Goal: Task Accomplishment & Management: Complete application form

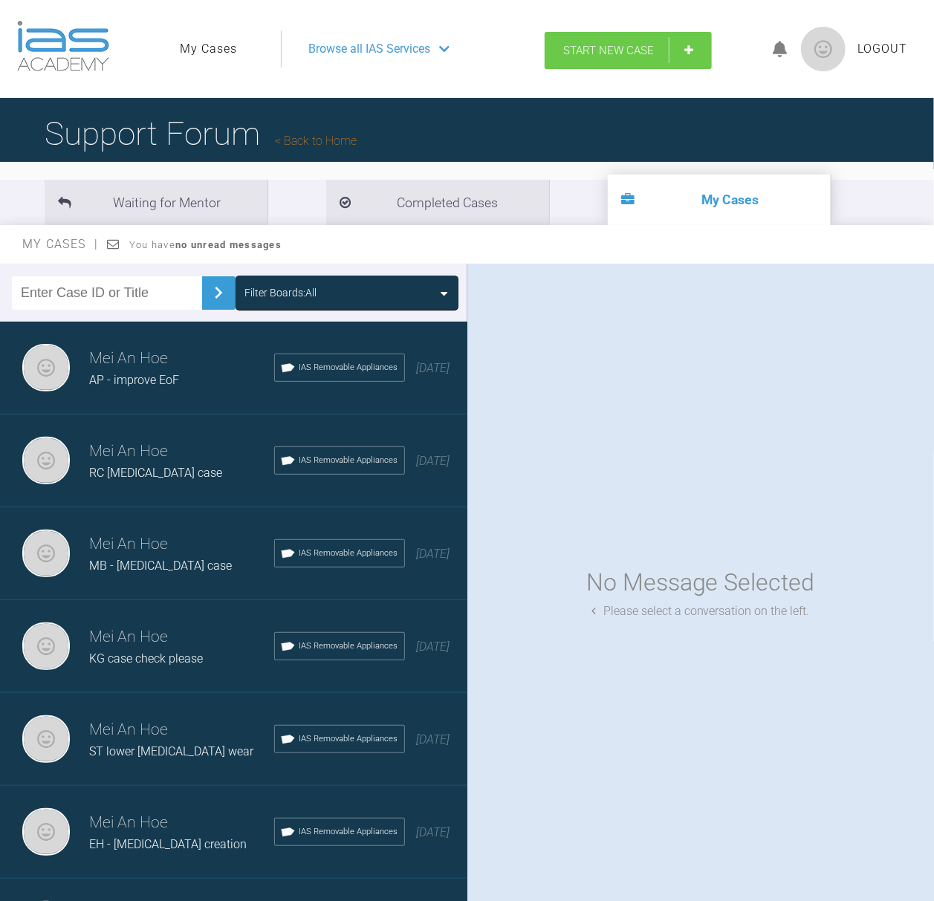
click at [621, 51] on span "Start New Case" at bounding box center [608, 50] width 91 height 13
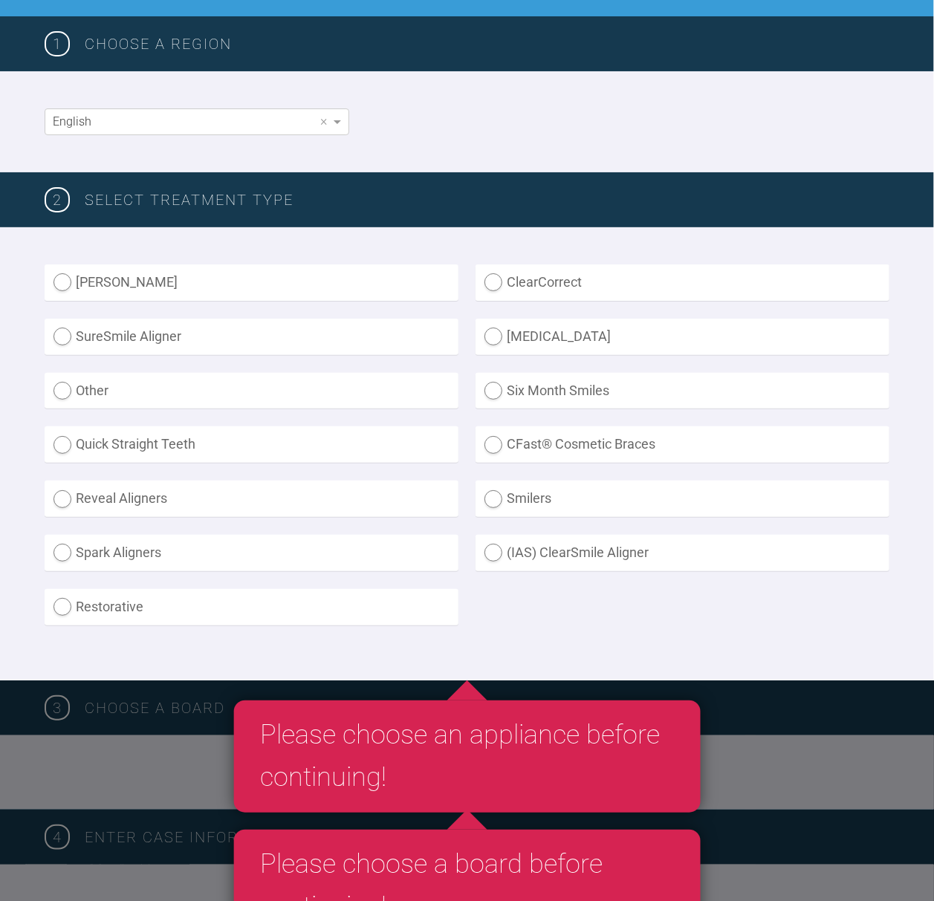
scroll to position [99, 0]
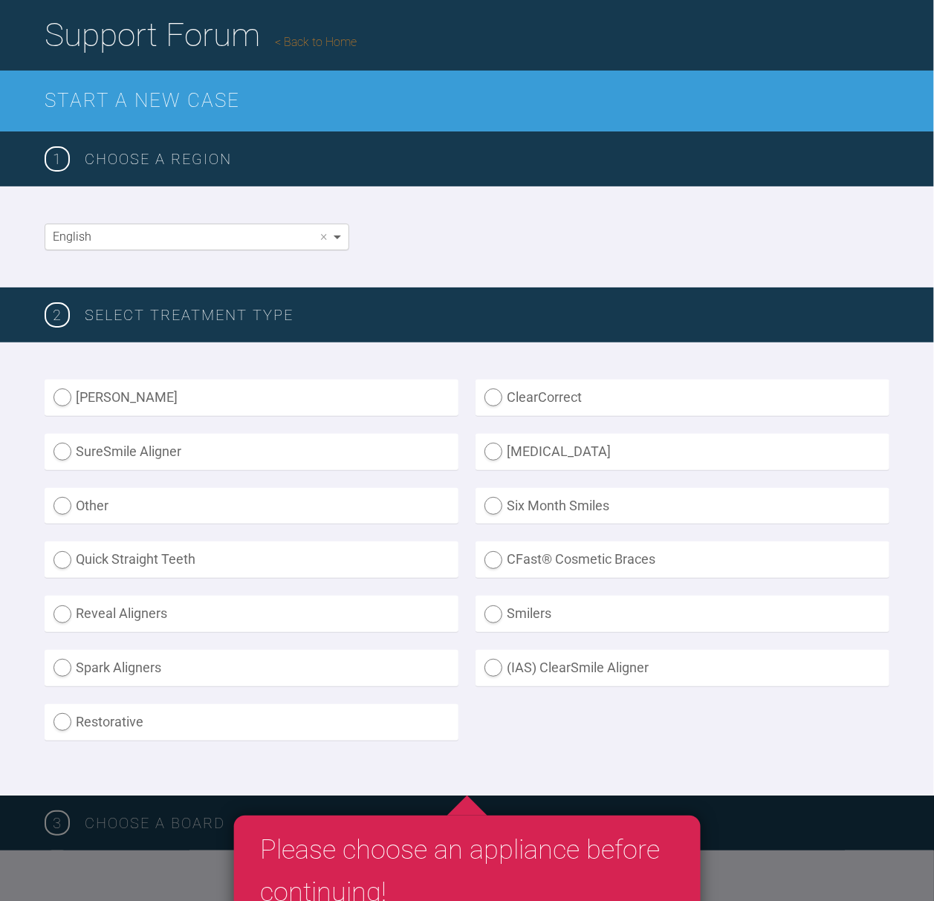
click at [336, 244] on span at bounding box center [339, 236] width 19 height 25
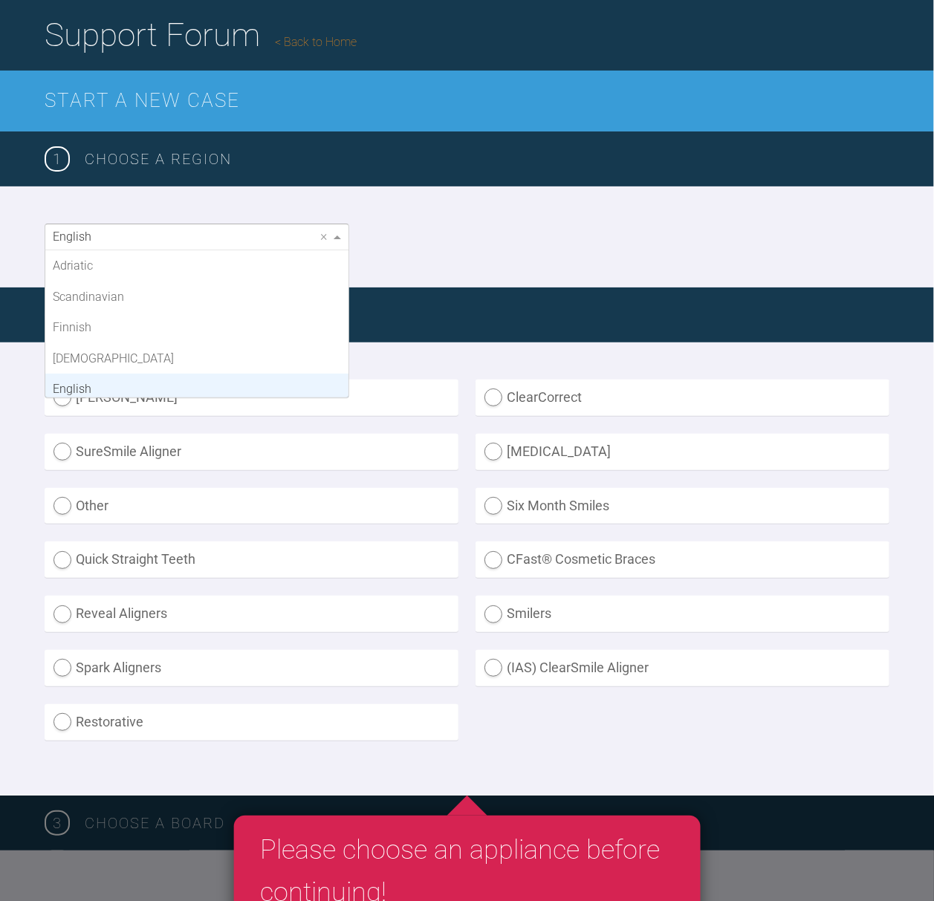
scroll to position [123, 0]
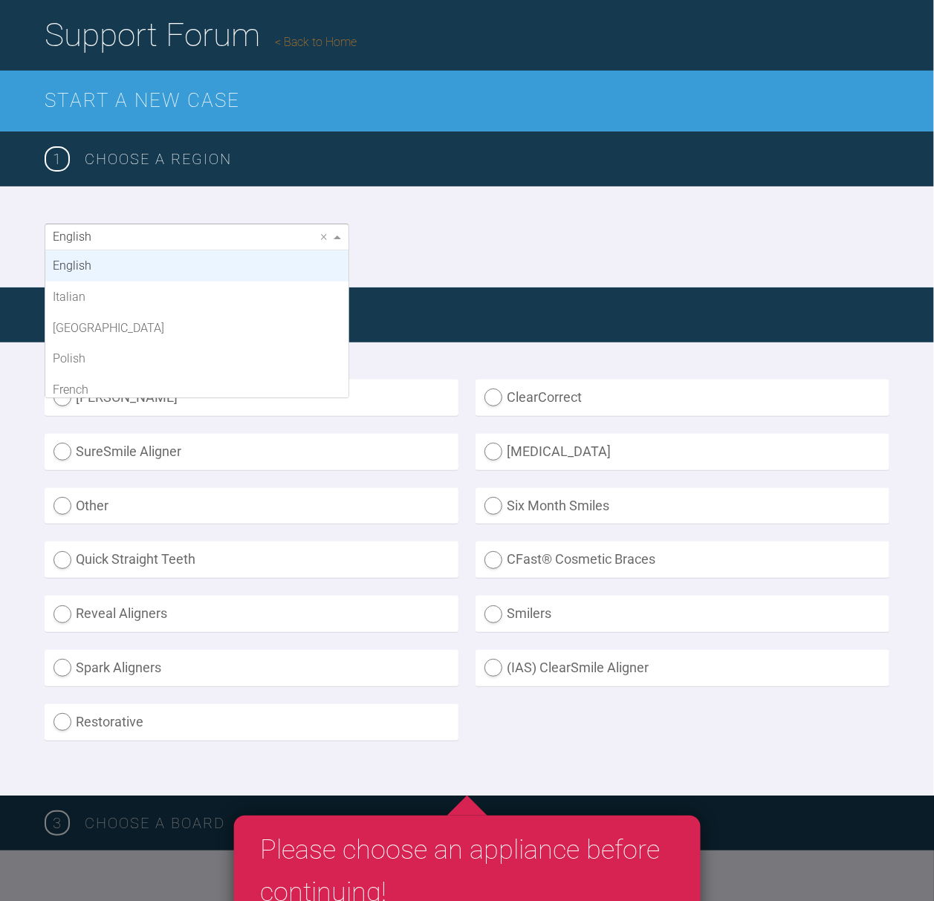
click at [336, 244] on span at bounding box center [339, 236] width 19 height 25
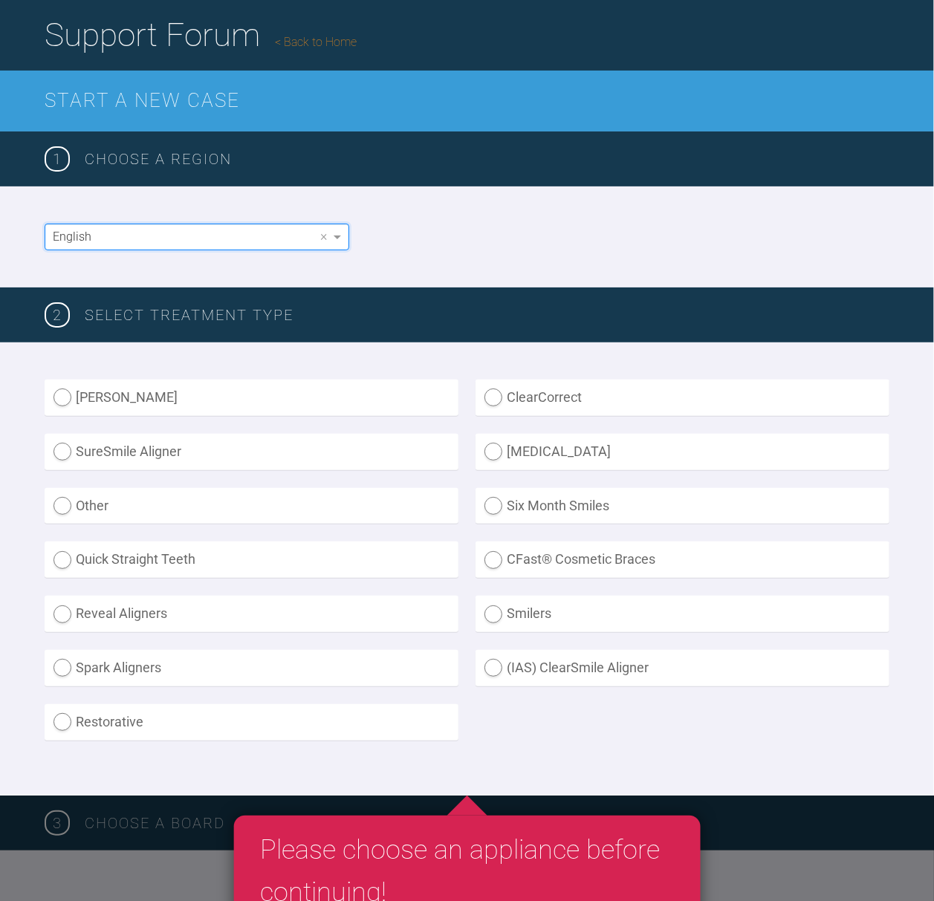
click at [452, 257] on div "English ×" at bounding box center [467, 236] width 934 height 101
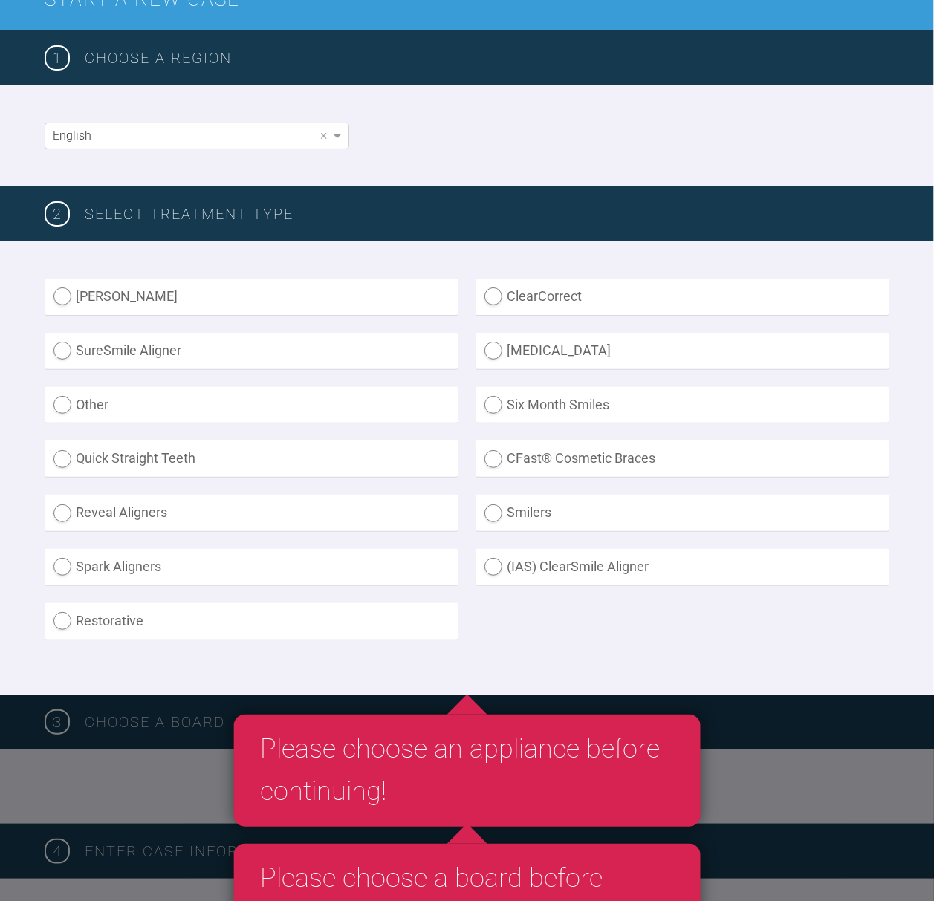
scroll to position [198, 0]
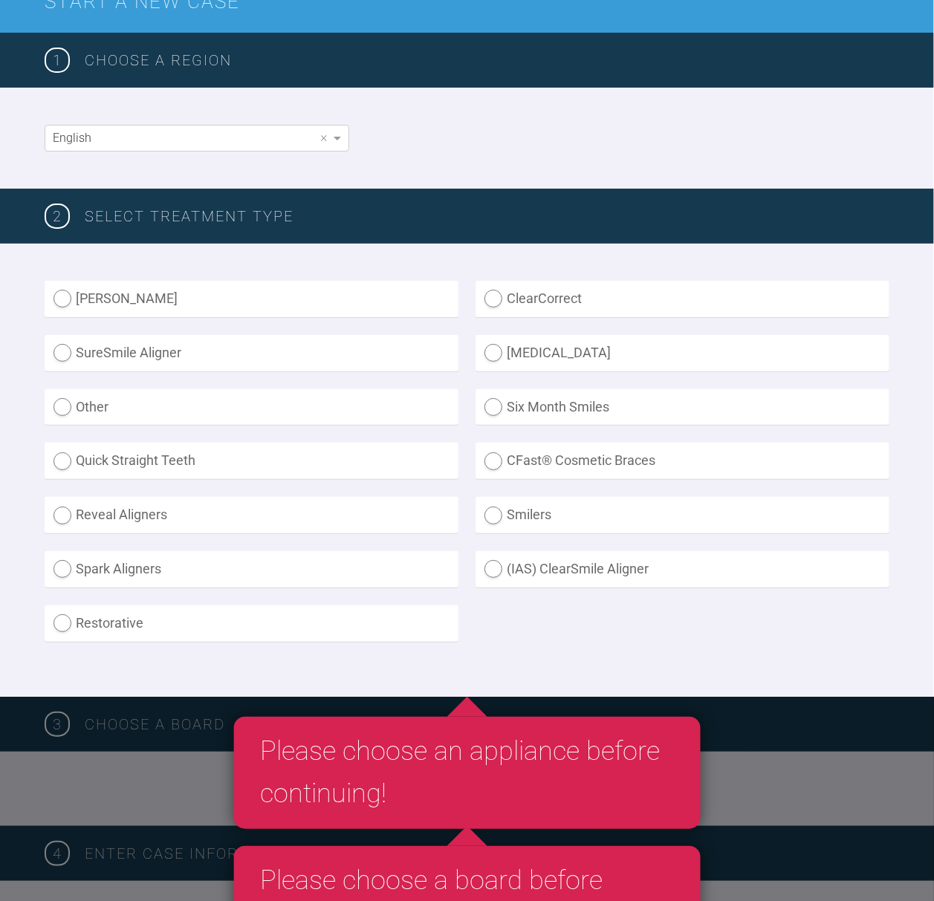
click at [547, 568] on label "(IAS) ClearSmile Aligner" at bounding box center [682, 569] width 414 height 36
radio Aligner "true"
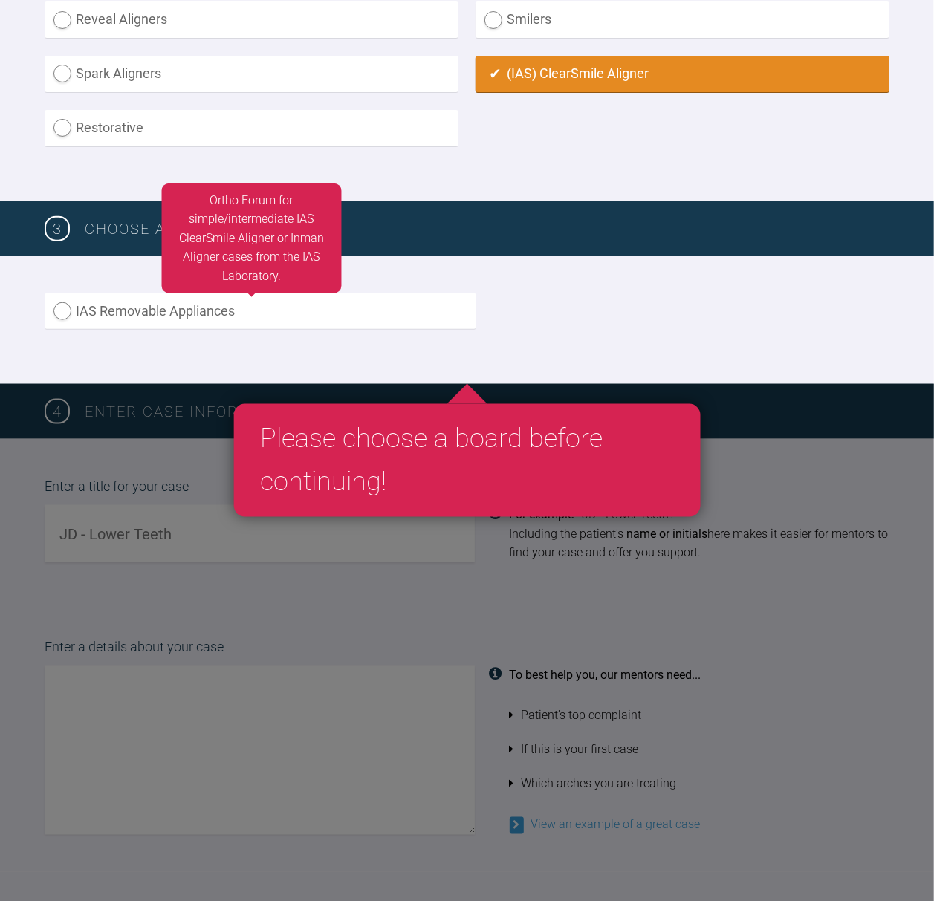
click at [149, 307] on label "IAS Removable Appliances" at bounding box center [261, 311] width 432 height 36
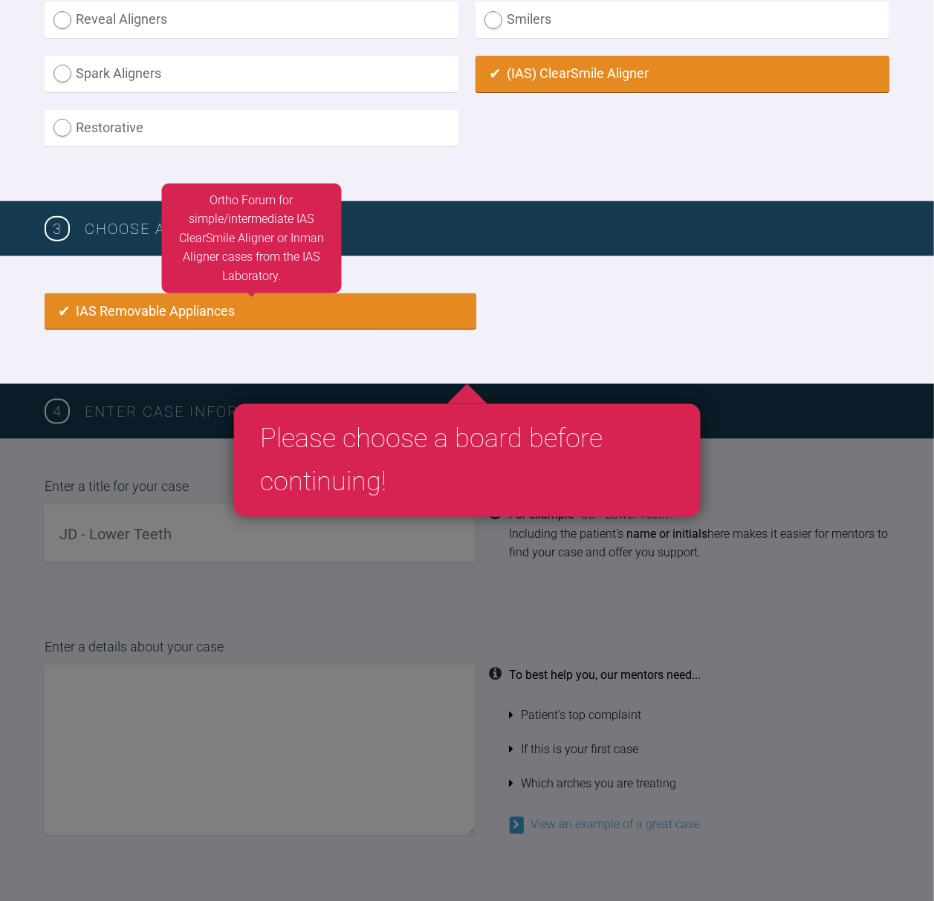
radio input "true"
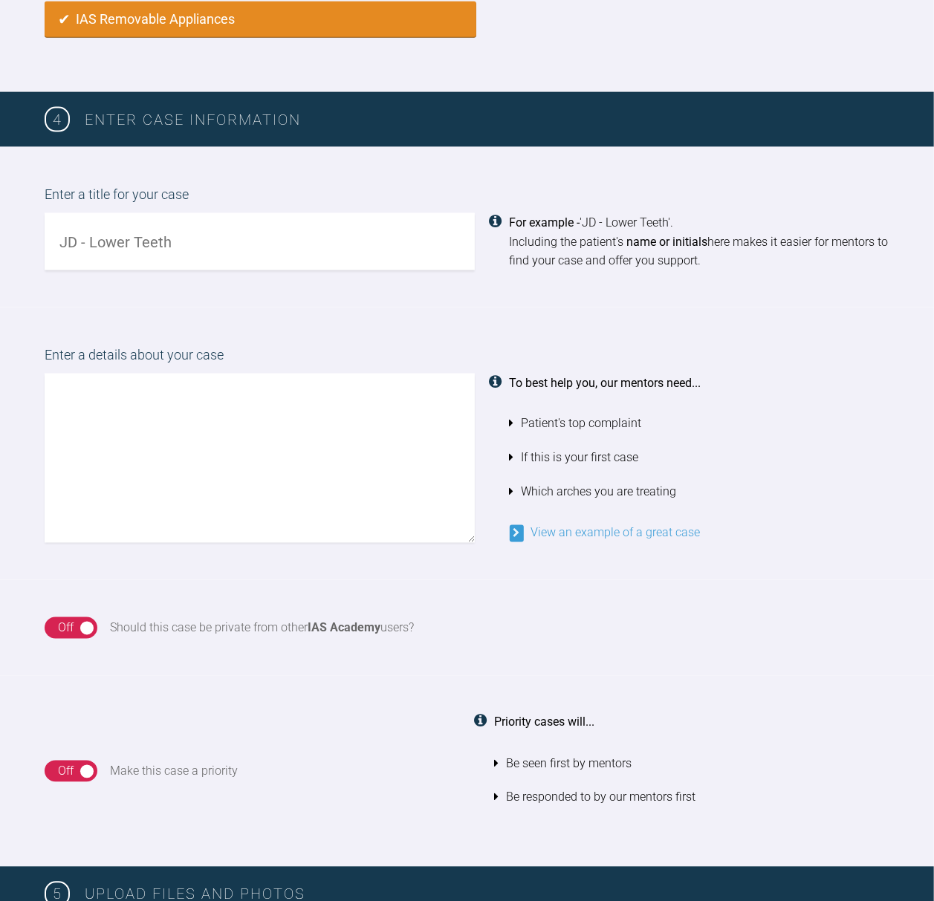
click at [83, 620] on div "On Off" at bounding box center [71, 628] width 53 height 22
click at [190, 256] on input "text" at bounding box center [260, 241] width 430 height 57
type input "RD - anterior crowding"
click at [261, 479] on textarea at bounding box center [260, 458] width 430 height 169
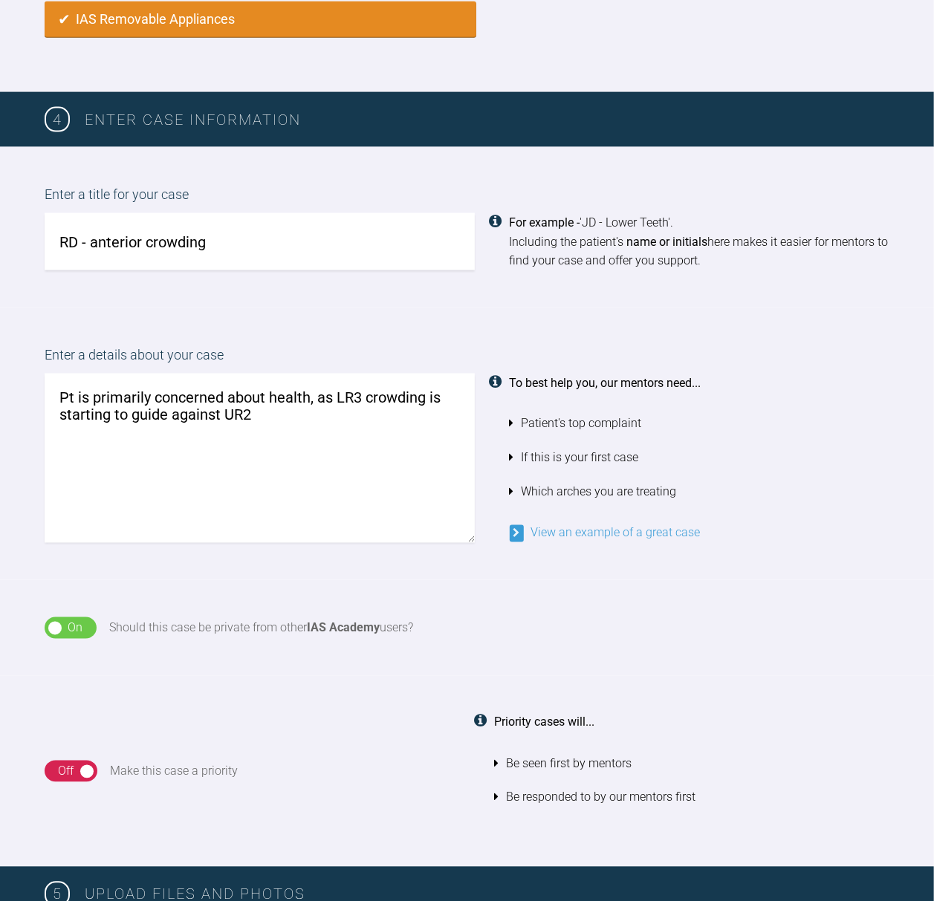
drag, startPoint x: 367, startPoint y: 392, endPoint x: 429, endPoint y: 391, distance: 61.7
click at [429, 391] on textarea "Pt is primarily concerned about health, as LR3 crowding is starting to guide ag…" at bounding box center [260, 458] width 430 height 169
click at [102, 410] on textarea "Pt is primarily concerned about health, as LR3 is starting to guide against UR2" at bounding box center [260, 458] width 430 height 169
click at [300, 426] on textarea "Pt is primarily concerned about health, as LR3 is starting to guide laterally a…" at bounding box center [260, 458] width 430 height 169
drag, startPoint x: 336, startPoint y: 389, endPoint x: 201, endPoint y: 414, distance: 137.4
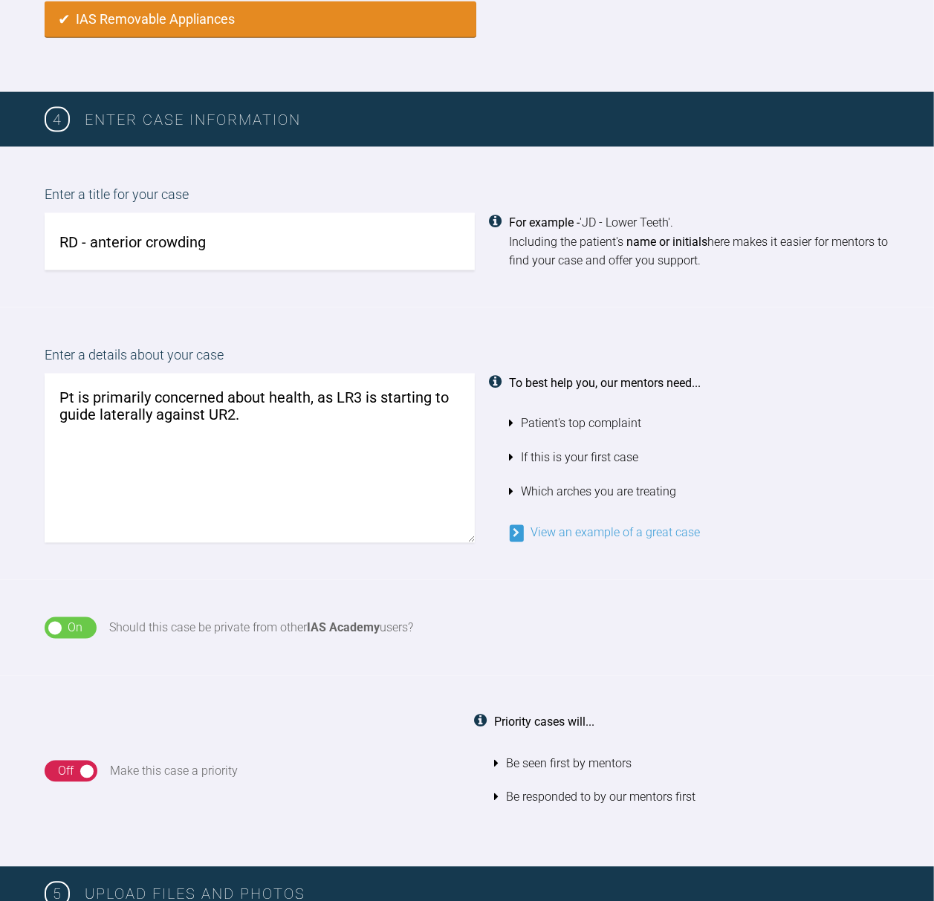
click at [201, 414] on textarea "Pt is primarily concerned about health, as LR3 is starting to guide laterally a…" at bounding box center [260, 458] width 430 height 169
click at [363, 390] on textarea "Pt is primarily concerned about health, as UR2." at bounding box center [260, 458] width 430 height 169
click at [105, 411] on textarea "Pt is primarily concerned about health, as UR2 now starting to guid laterally ." at bounding box center [260, 458] width 430 height 169
click at [170, 411] on textarea "Pt is primarily concerned about health, as UR2 now starting to guide laterally ." at bounding box center [260, 458] width 430 height 169
click at [324, 423] on textarea "Pt is primarily concerned about health, as UR2 now starting to guide laterally …" at bounding box center [260, 458] width 430 height 169
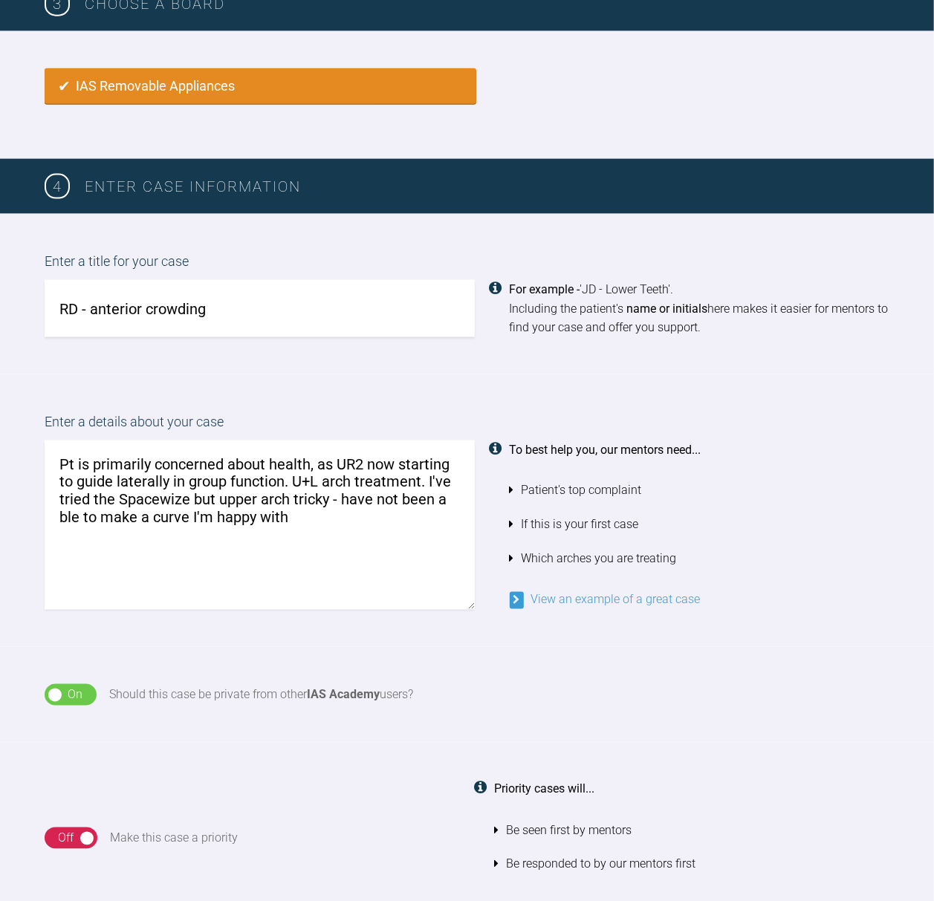
scroll to position [886, 0]
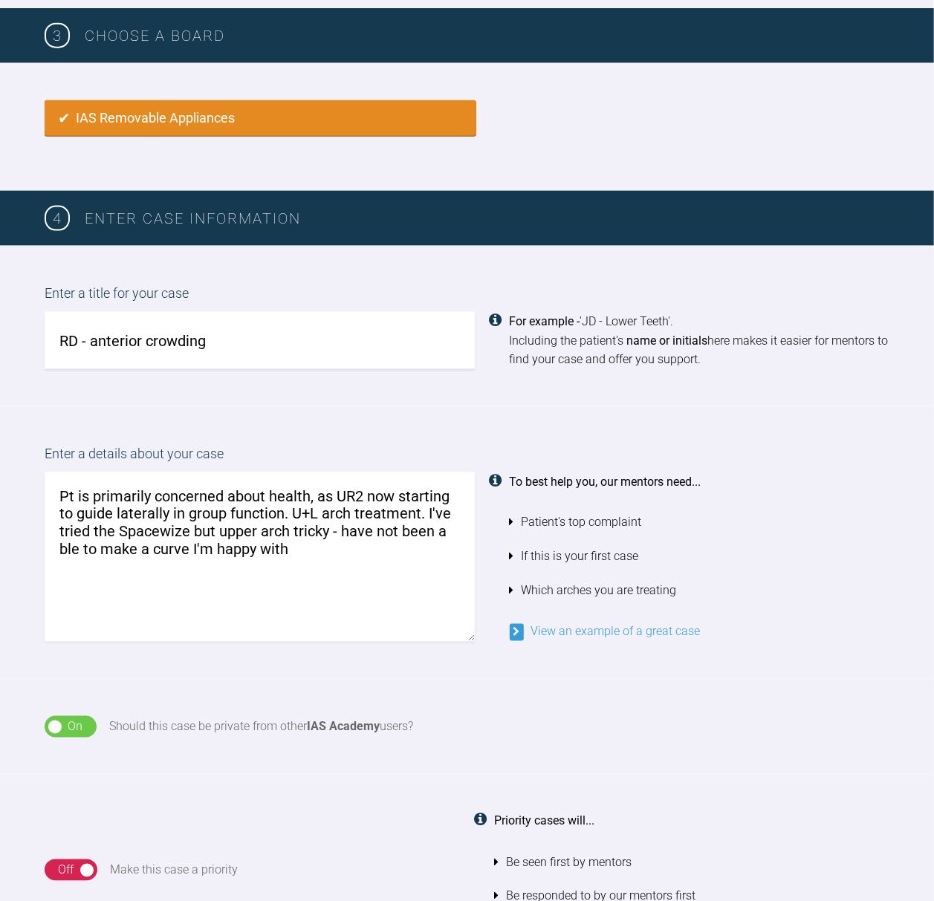
click at [61, 539] on textarea "Pt is primarily concerned about health, as UR2 now starting to guide laterally …" at bounding box center [260, 556] width 430 height 169
click at [369, 548] on textarea "Pt is primarily concerned about health, as UR2 now starting to guide laterally …" at bounding box center [260, 556] width 430 height 169
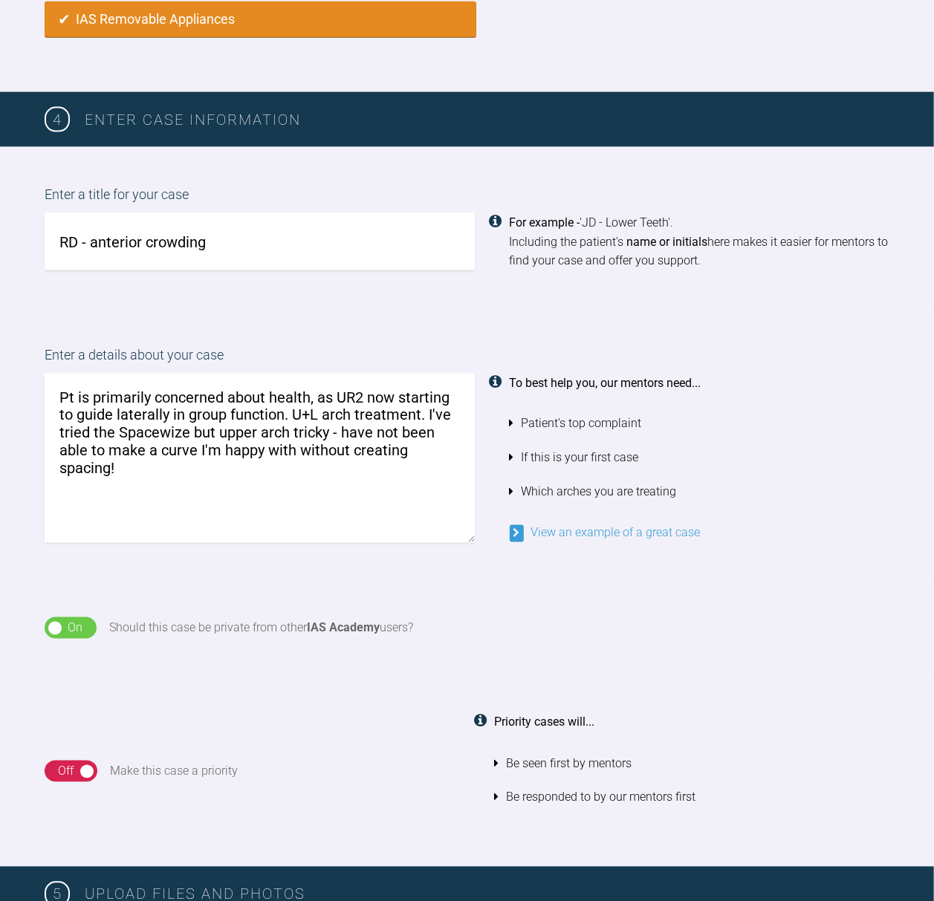
click at [76, 390] on textarea "Pt is primarily concerned about health, as UR2 now starting to guide laterally …" at bounding box center [260, 458] width 430 height 169
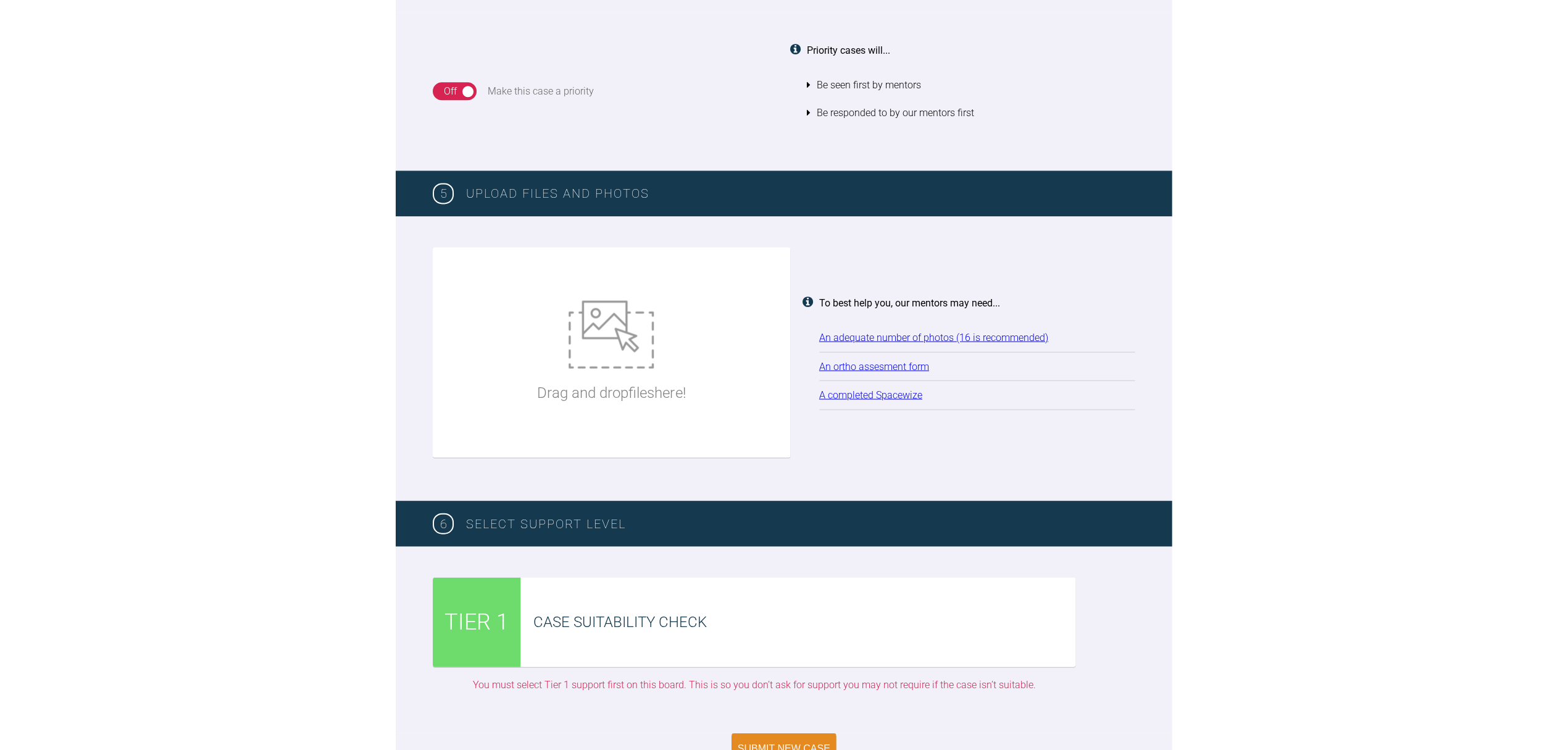
scroll to position [1396, 0]
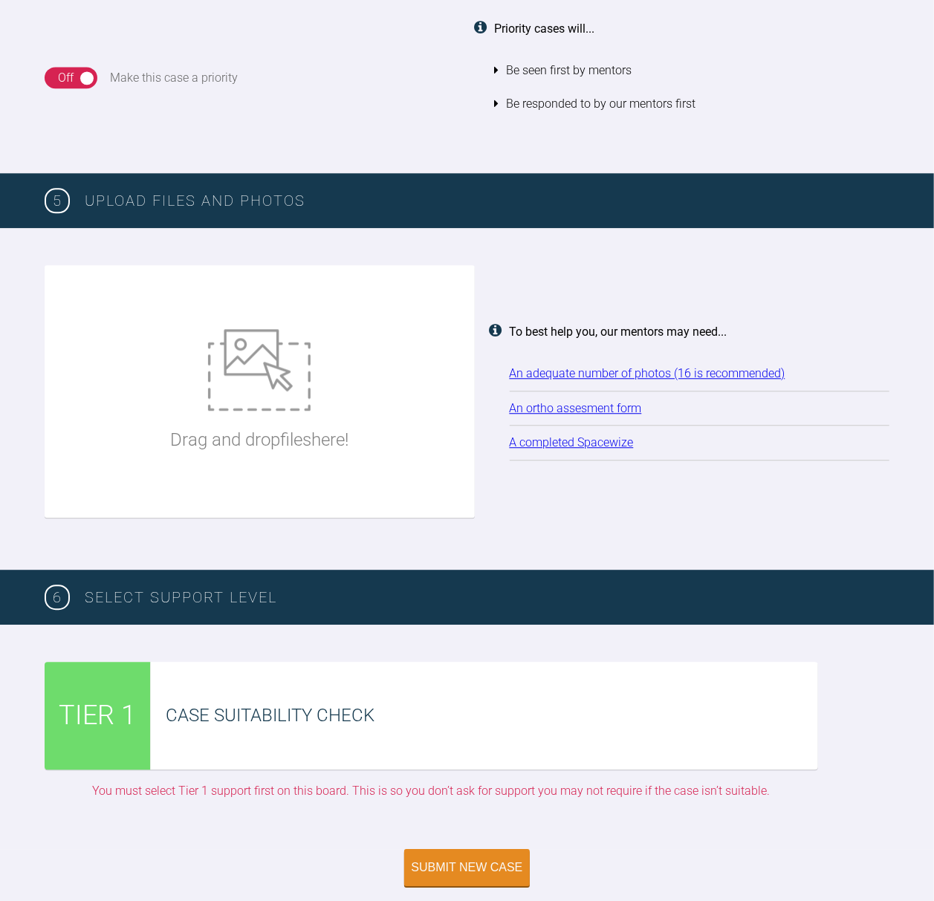
type textarea "Pt not so worried about aesthetics, is primarily concerned about health, as UR2…"
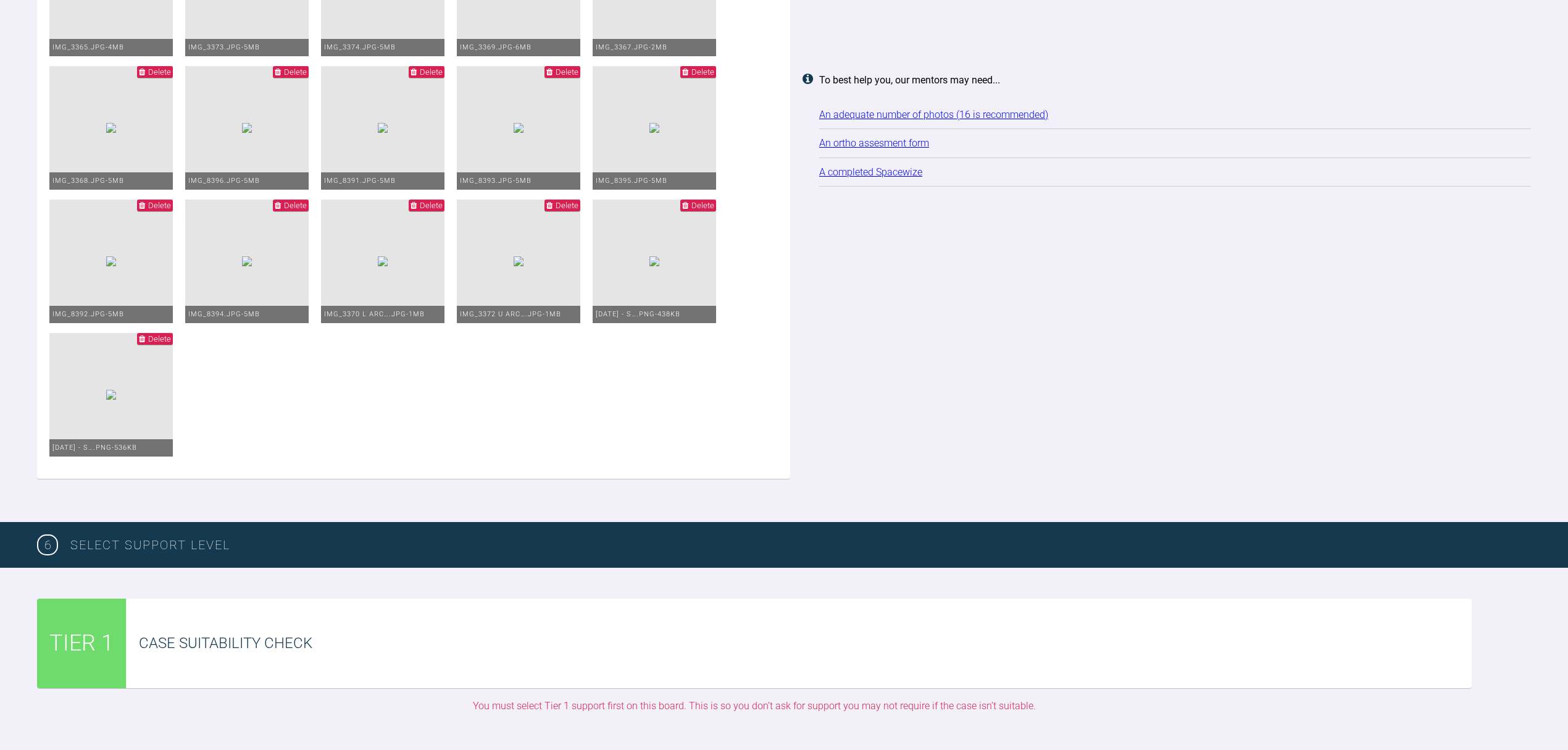
scroll to position [1725, 0]
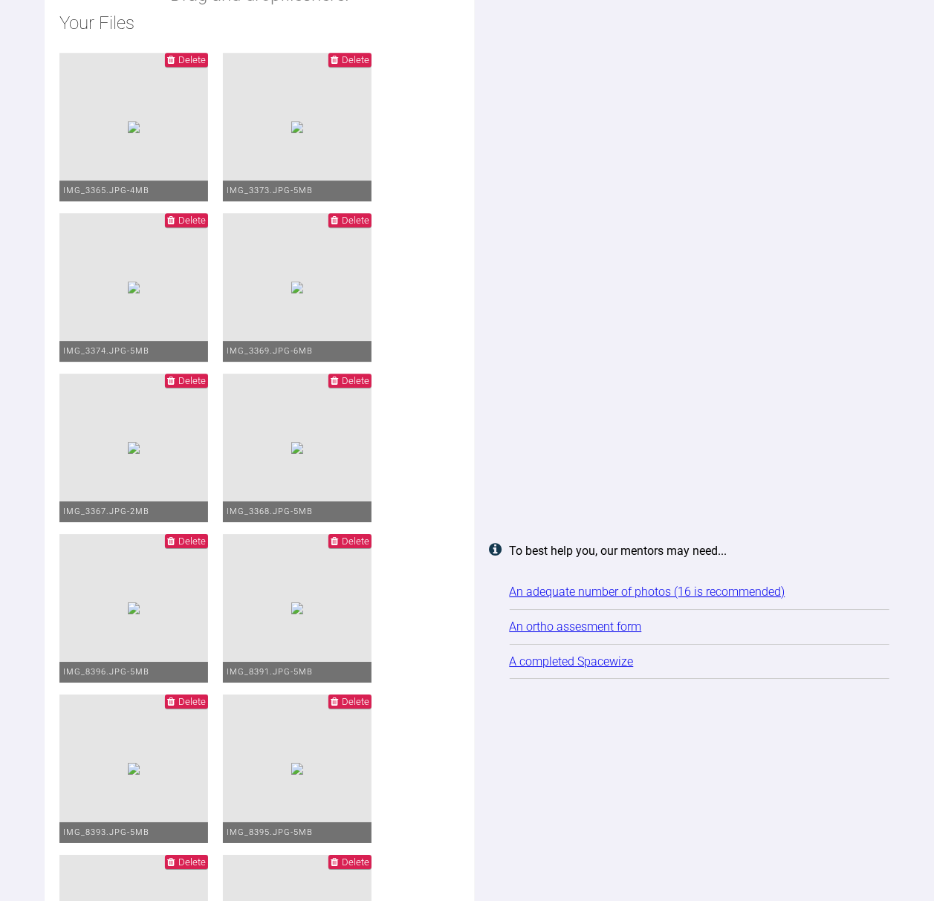
click at [758, 455] on div "Drag and drop files here! Your Files Delete IMG_3365.JPG - 4MB Delete IMG_3373.…" at bounding box center [467, 617] width 845 height 1497
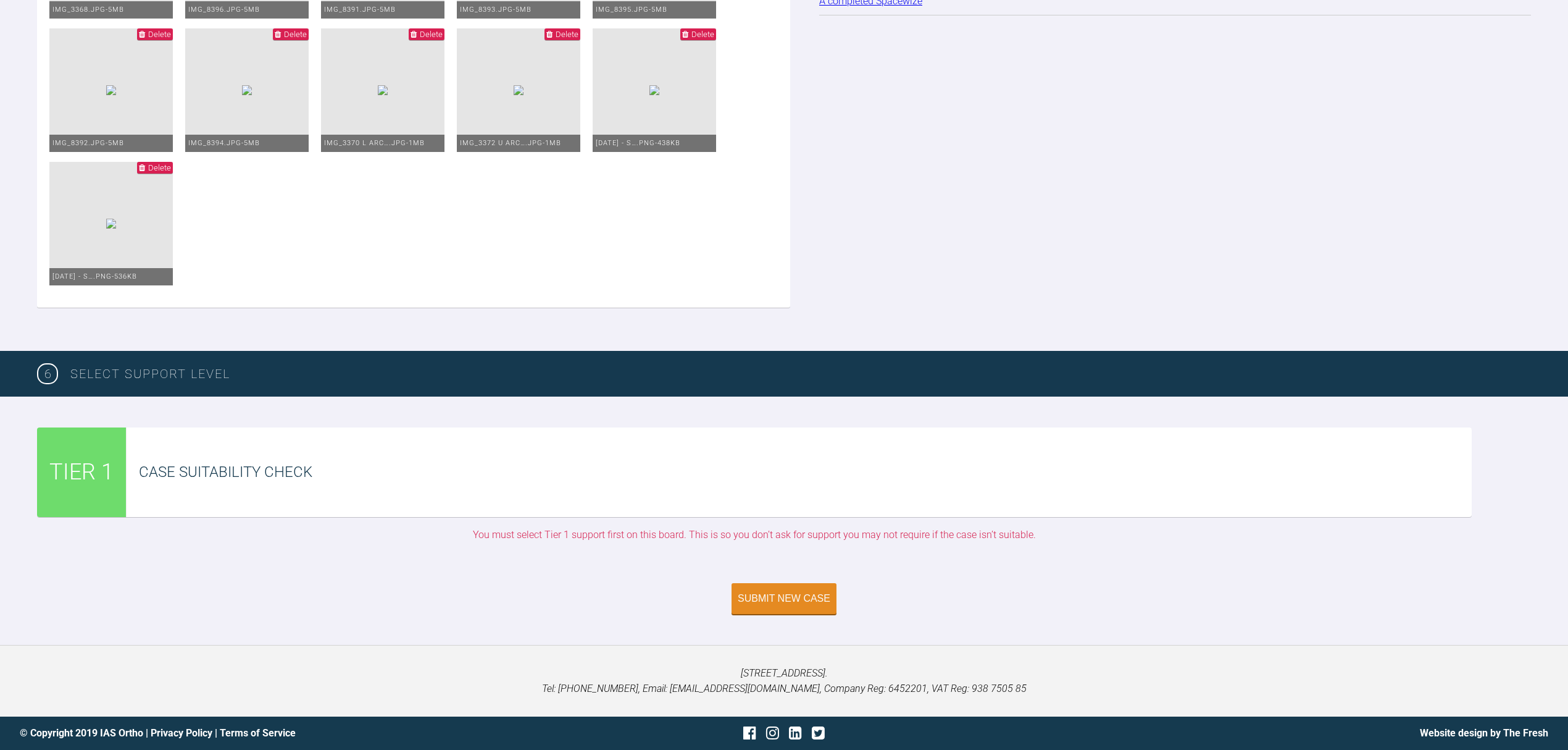
scroll to position [2262, 0]
click at [757, 446] on div "Case Suitability Check" at bounding box center [799, 472] width 1345 height 90
click at [111, 463] on span "TIER 1" at bounding box center [81, 472] width 64 height 36
click at [778, 606] on button "Submit New Case" at bounding box center [784, 600] width 105 height 31
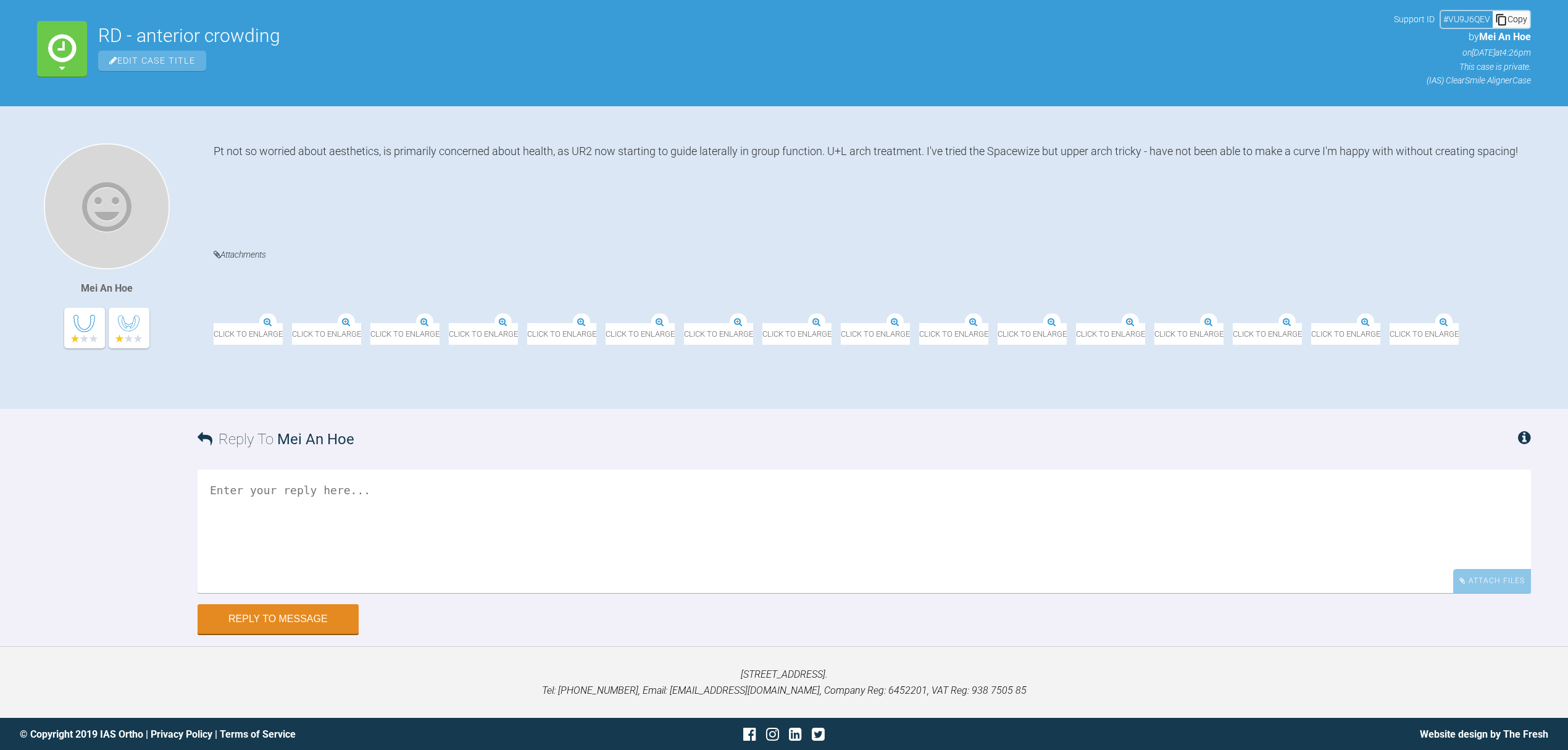
scroll to position [193, 0]
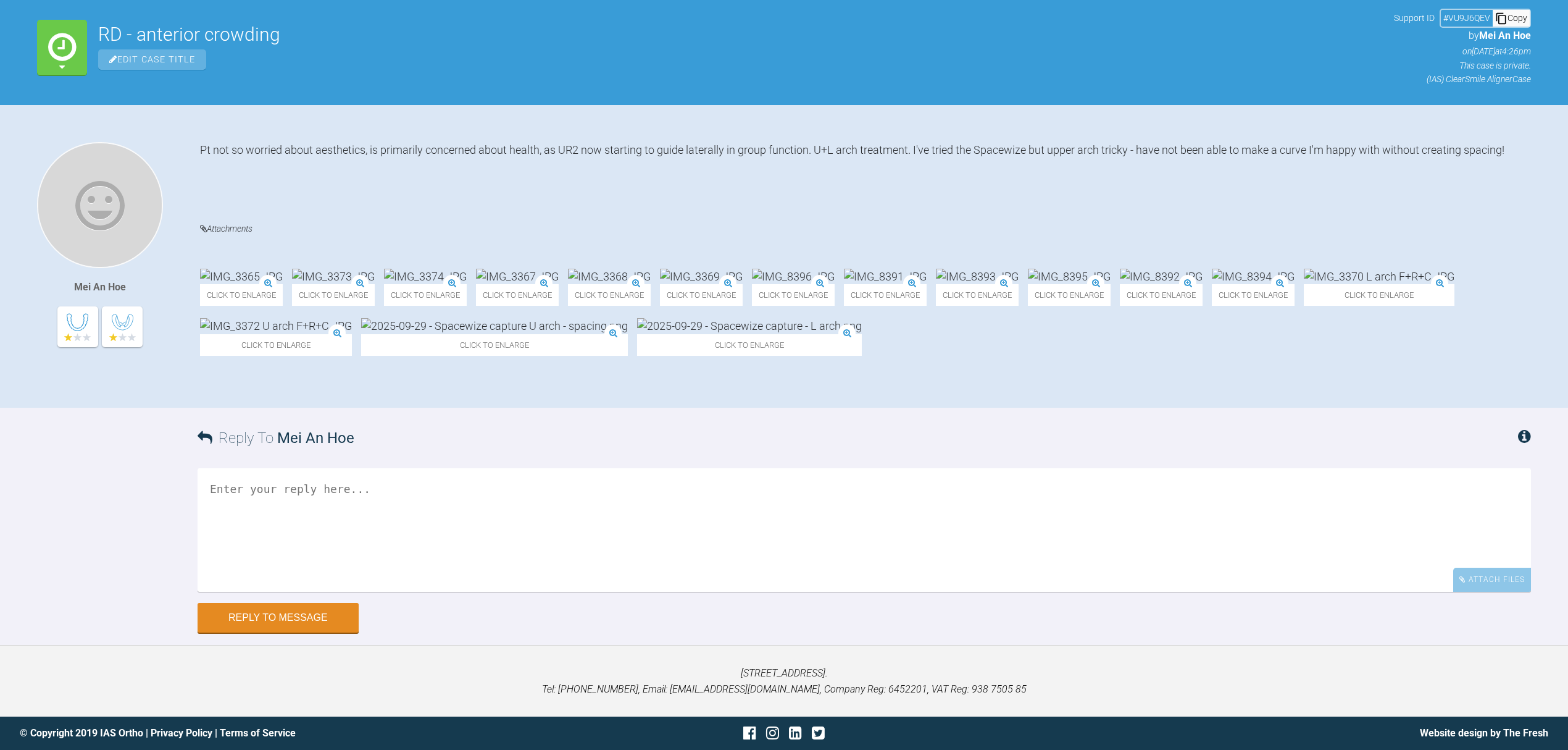
click at [375, 269] on img at bounding box center [333, 276] width 83 height 16
